Goal: Transaction & Acquisition: Download file/media

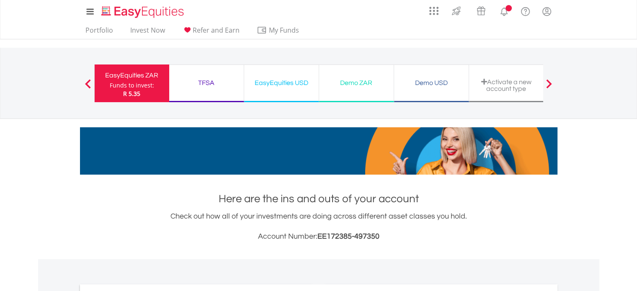
scroll to position [251, 0]
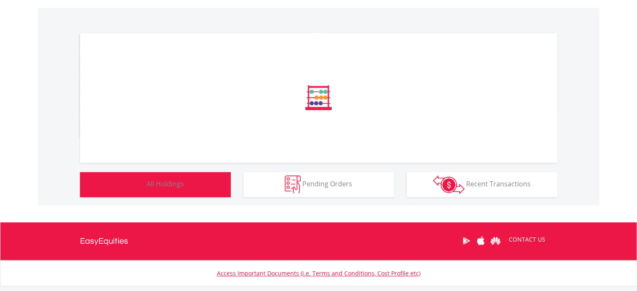
click at [180, 190] on button "Holdings All Holdings" at bounding box center [155, 184] width 151 height 25
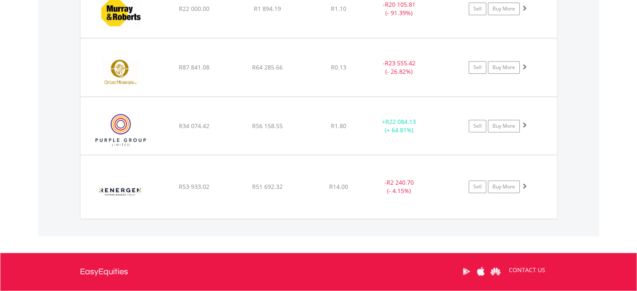
scroll to position [801, 0]
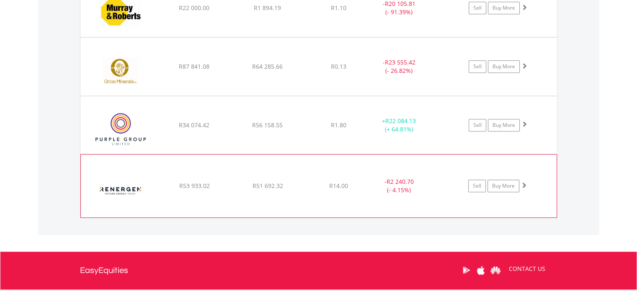
click at [128, 186] on img at bounding box center [121, 190] width 72 height 50
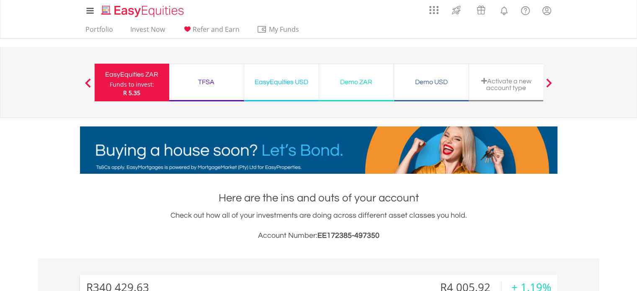
scroll to position [0, 0]
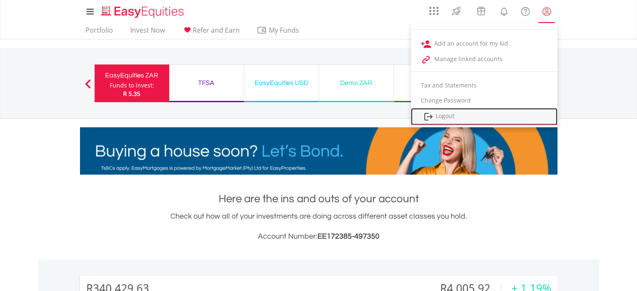
click at [454, 117] on link "Logout" at bounding box center [484, 116] width 147 height 17
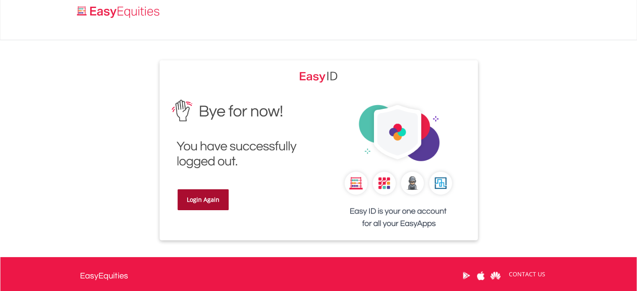
click at [208, 197] on link "Login Again" at bounding box center [203, 199] width 51 height 21
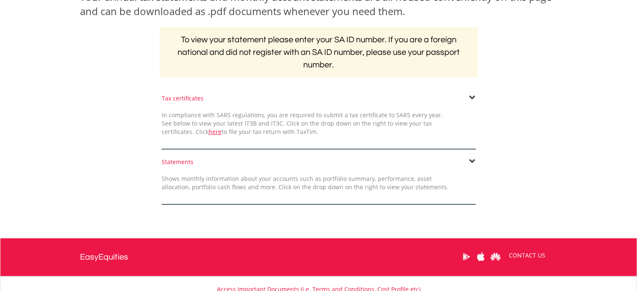
scroll to position [209, 0]
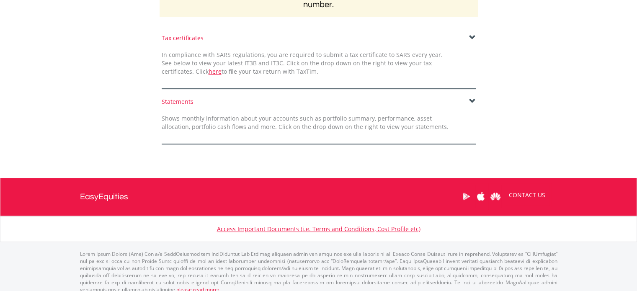
click at [471, 101] on span at bounding box center [472, 101] width 7 height 7
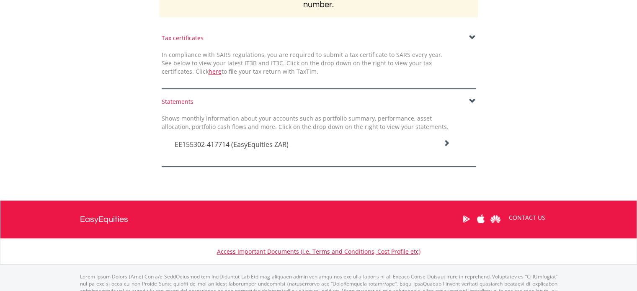
click at [245, 144] on span "EE155302-417714 (EasyEquities ZAR)" at bounding box center [232, 144] width 114 height 9
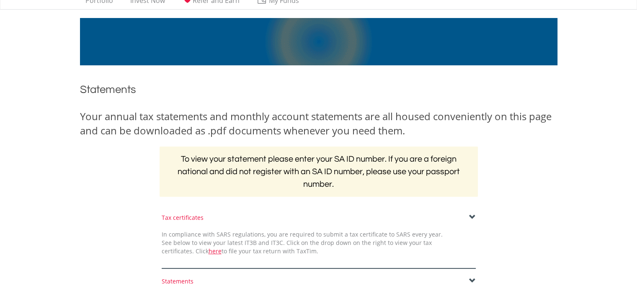
scroll to position [0, 0]
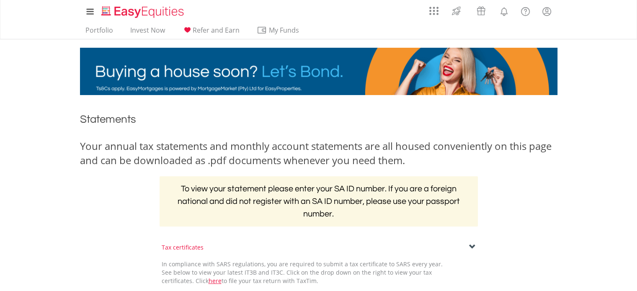
click at [471, 246] on span at bounding box center [472, 247] width 7 height 7
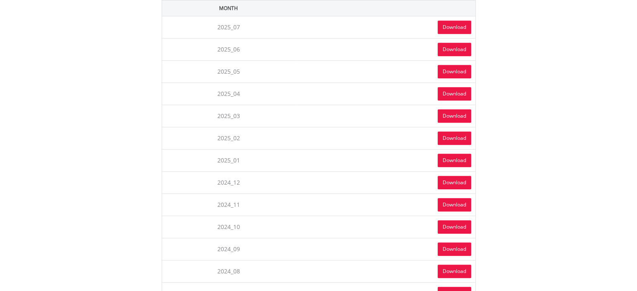
scroll to position [377, 0]
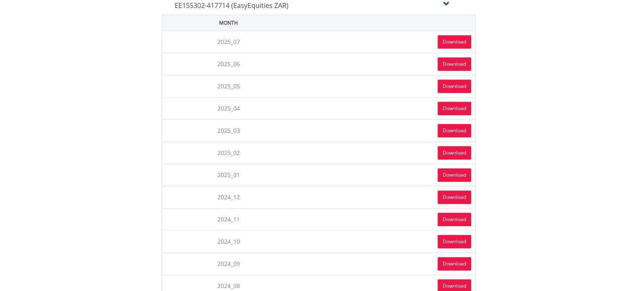
click at [456, 172] on link "Download" at bounding box center [455, 174] width 34 height 13
click at [454, 146] on link "Download" at bounding box center [455, 152] width 34 height 13
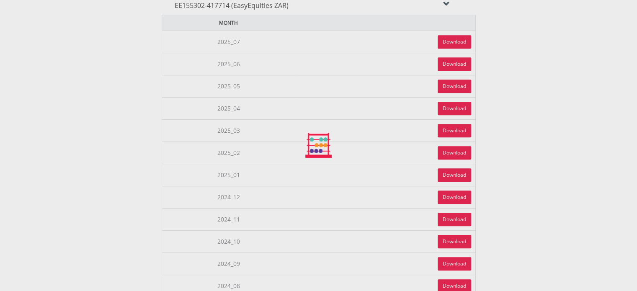
click at [454, 146] on div at bounding box center [318, 145] width 637 height 291
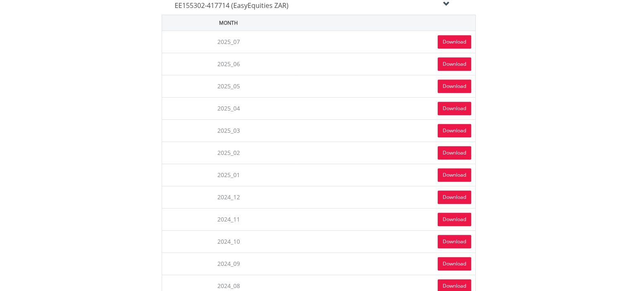
click at [451, 129] on link "Download" at bounding box center [455, 130] width 34 height 13
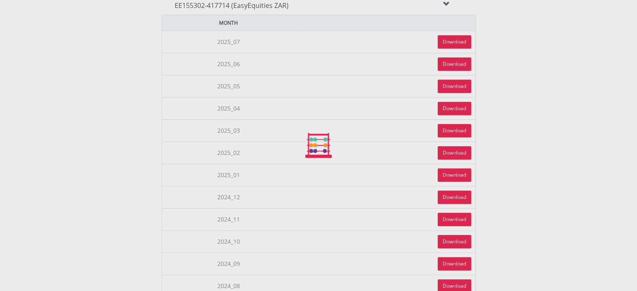
click at [451, 128] on div at bounding box center [318, 145] width 637 height 291
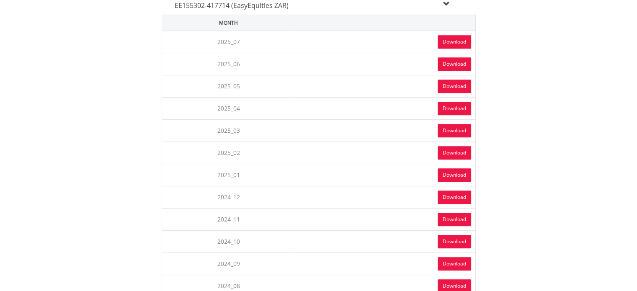
click at [447, 103] on link "Download" at bounding box center [455, 108] width 34 height 13
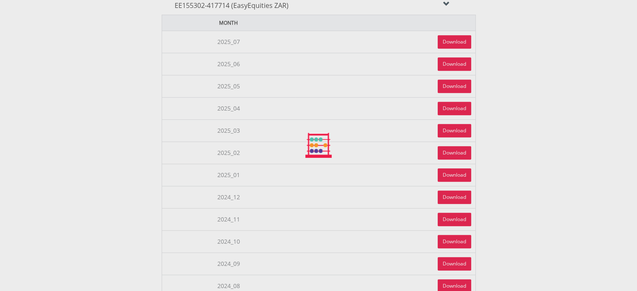
click at [447, 103] on div at bounding box center [318, 145] width 637 height 291
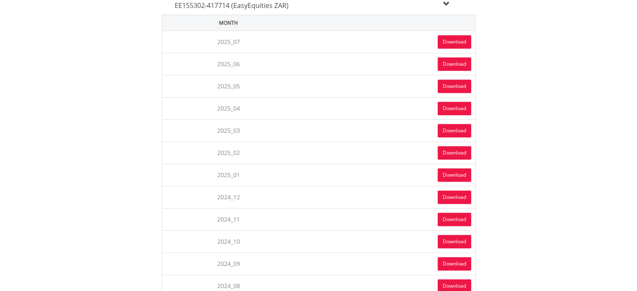
click at [450, 105] on link "Download" at bounding box center [455, 108] width 34 height 13
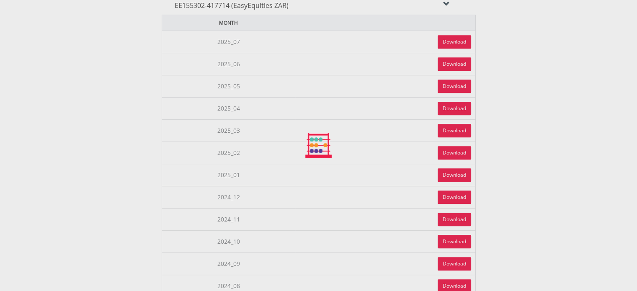
click at [450, 105] on div at bounding box center [318, 145] width 637 height 291
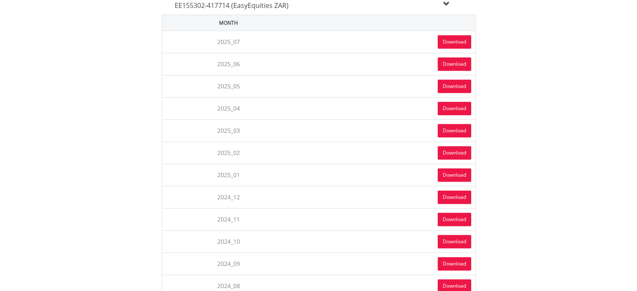
click at [445, 81] on link "Download" at bounding box center [455, 86] width 34 height 13
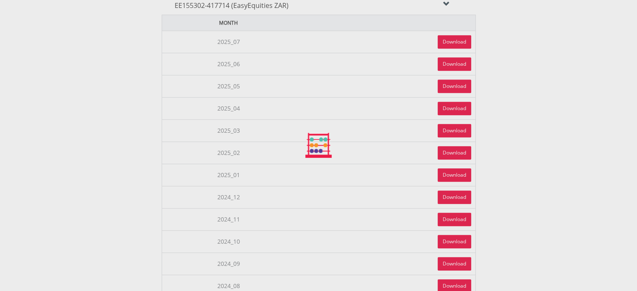
click at [445, 81] on div at bounding box center [318, 145] width 637 height 291
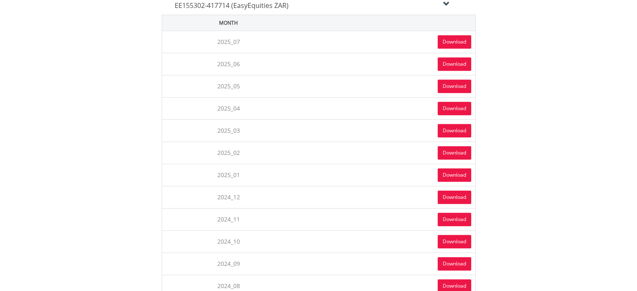
click at [455, 85] on link "Download" at bounding box center [455, 86] width 34 height 13
click at [0, 0] on div at bounding box center [0, 0] width 0 height 0
click at [447, 194] on link "Download" at bounding box center [455, 197] width 34 height 13
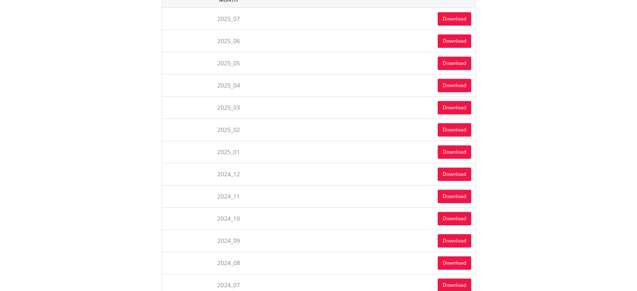
scroll to position [419, 0]
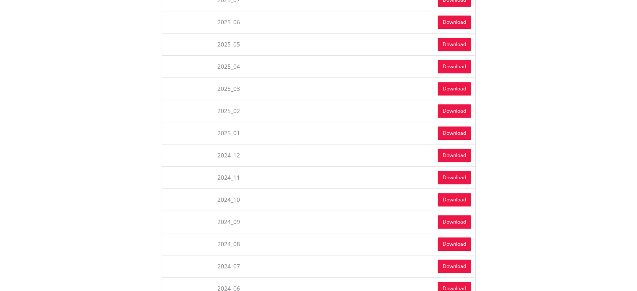
click at [459, 172] on link "Download" at bounding box center [455, 177] width 34 height 13
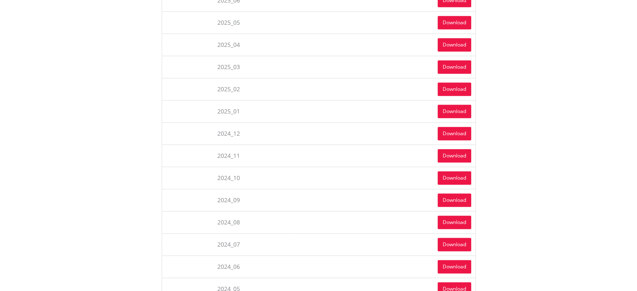
scroll to position [461, 0]
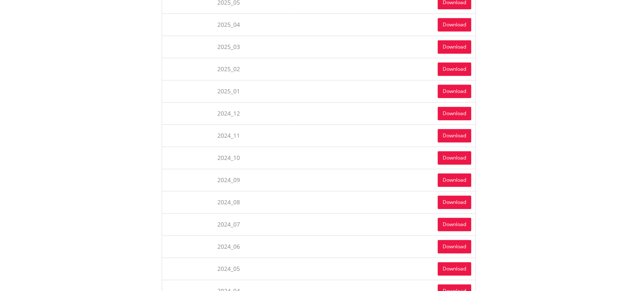
click at [449, 154] on link "Download" at bounding box center [455, 157] width 34 height 13
click at [457, 176] on link "Download" at bounding box center [455, 179] width 34 height 13
click at [453, 196] on link "Download" at bounding box center [455, 202] width 34 height 13
click at [449, 218] on link "Download" at bounding box center [455, 224] width 34 height 13
click at [458, 218] on link "Download" at bounding box center [455, 224] width 34 height 13
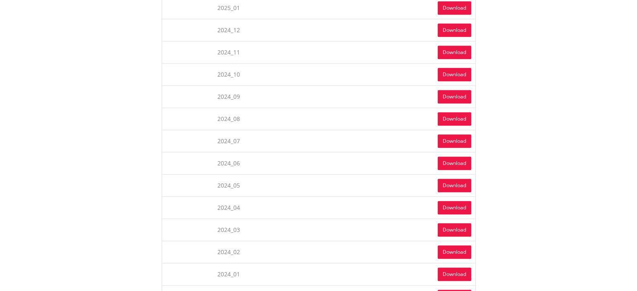
scroll to position [545, 0]
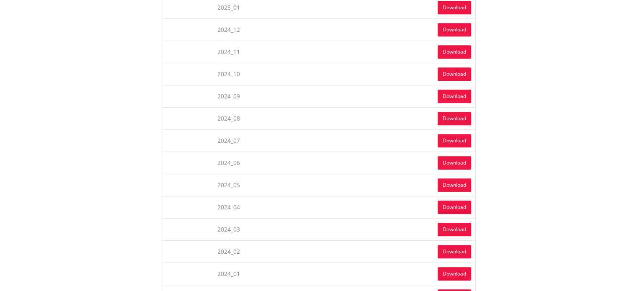
click at [451, 156] on link "Download" at bounding box center [455, 162] width 34 height 13
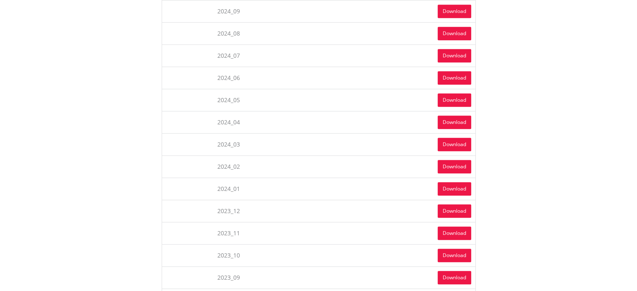
scroll to position [628, 0]
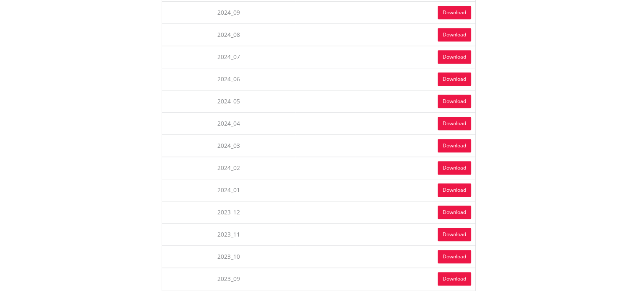
click at [451, 72] on link "Download" at bounding box center [455, 78] width 34 height 13
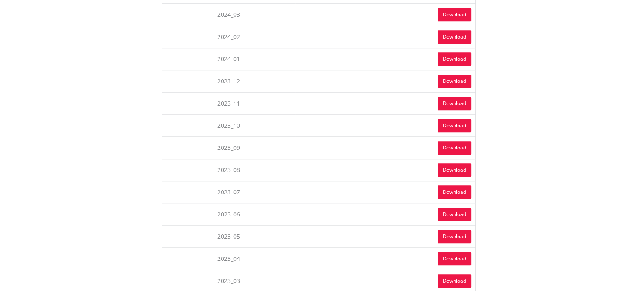
scroll to position [838, 0]
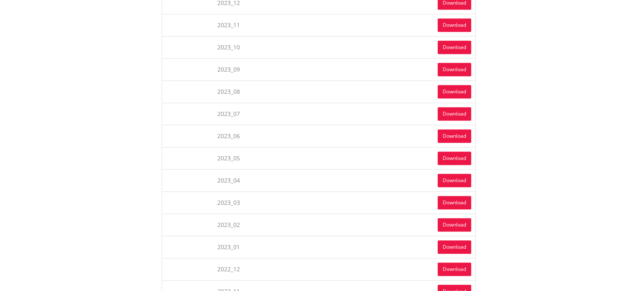
click at [455, 152] on link "Download" at bounding box center [455, 158] width 34 height 13
